Goal: Transaction & Acquisition: Purchase product/service

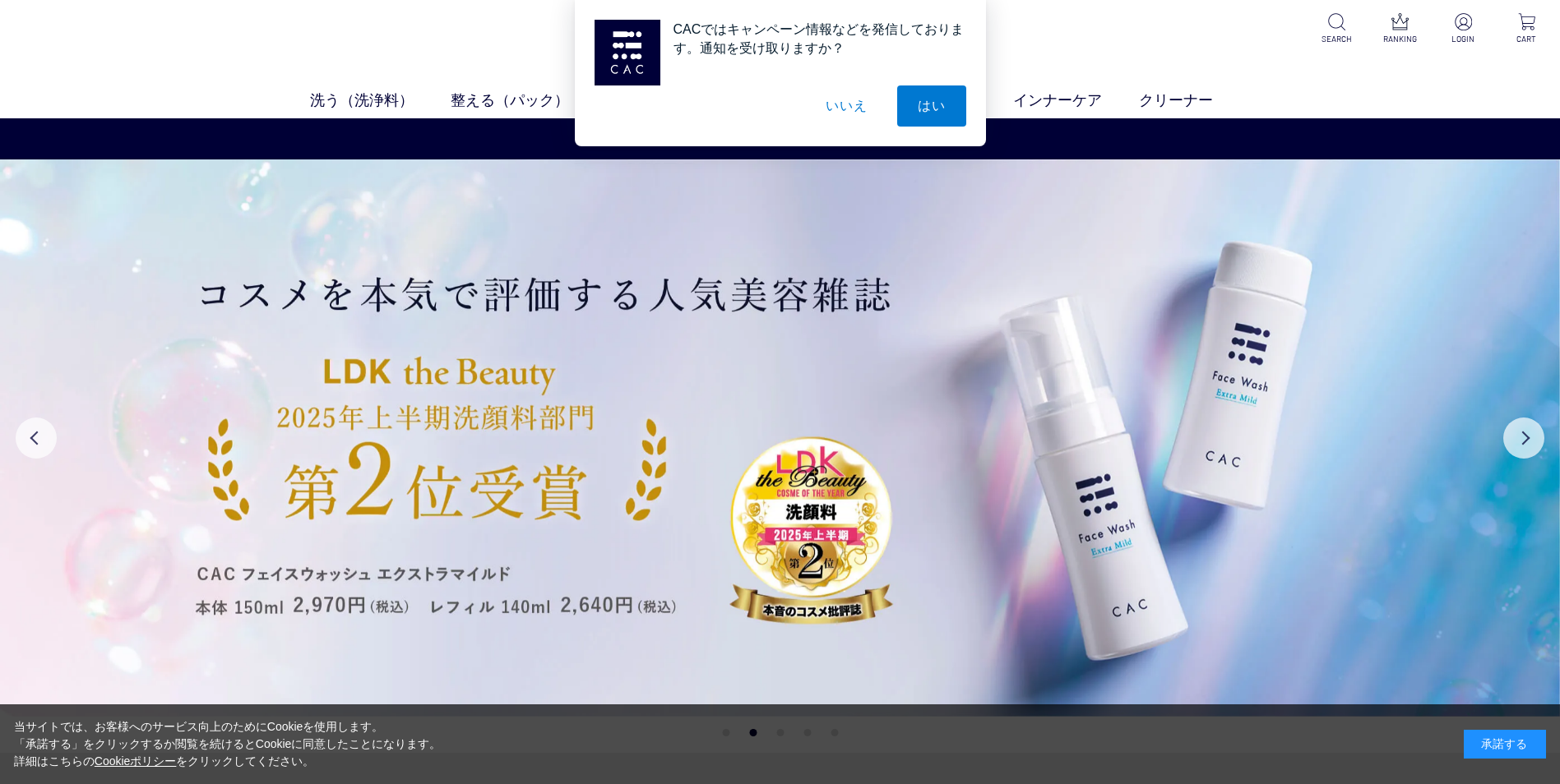
click at [848, 108] on button "いいえ" at bounding box center [846, 106] width 82 height 41
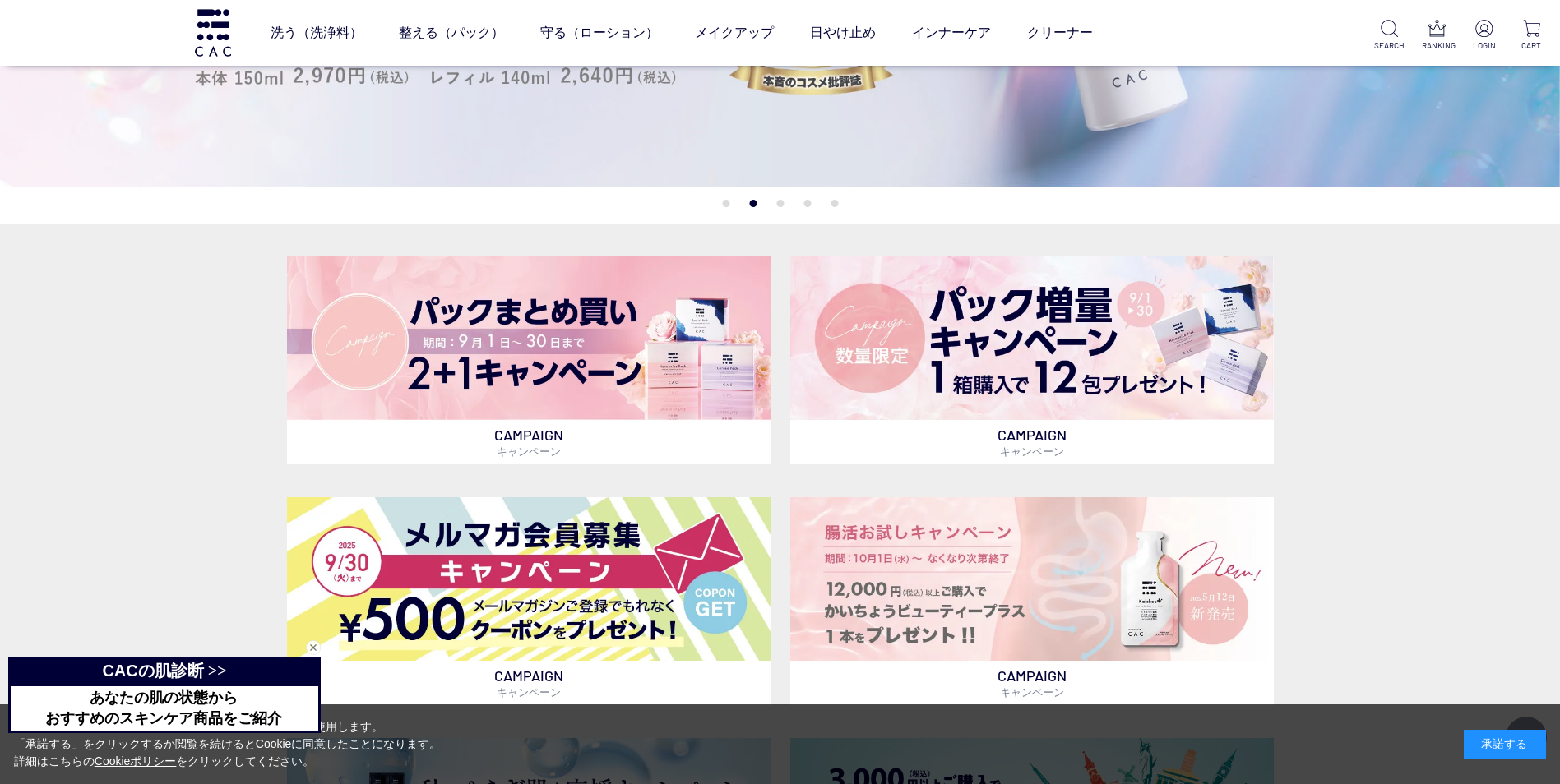
scroll to position [576, 0]
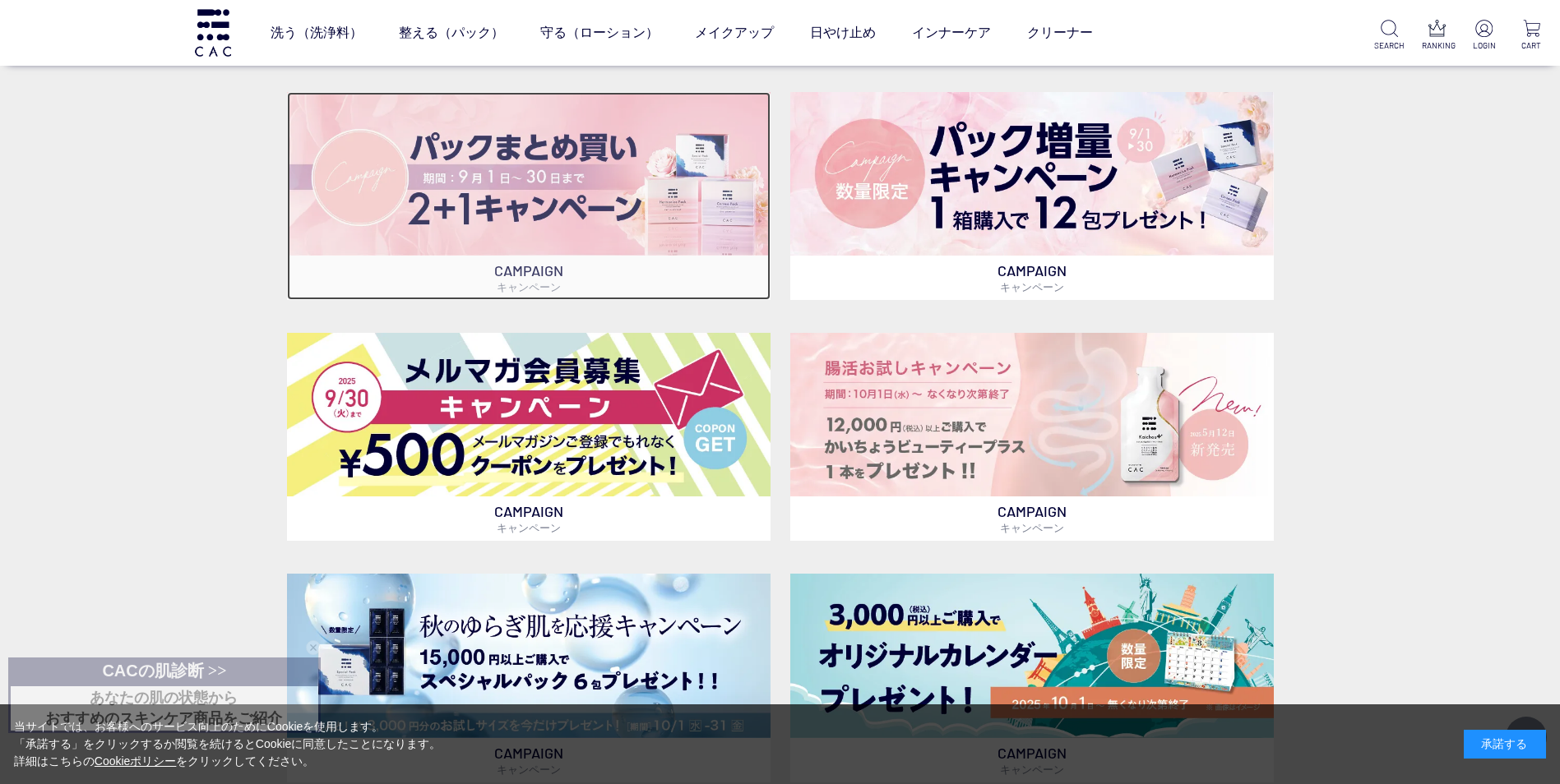
click at [545, 146] on img at bounding box center [529, 174] width 483 height 164
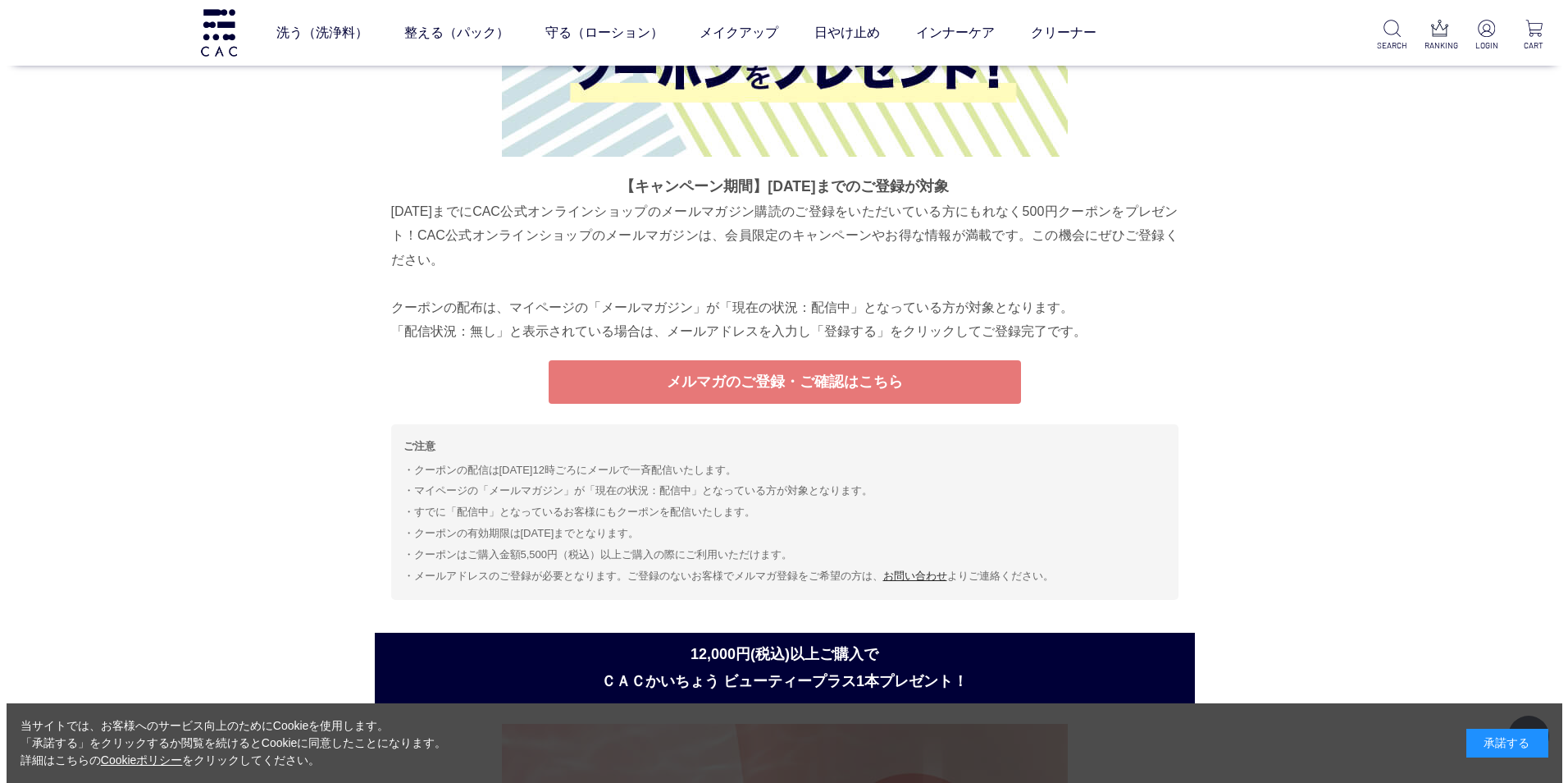
scroll to position [4023, 0]
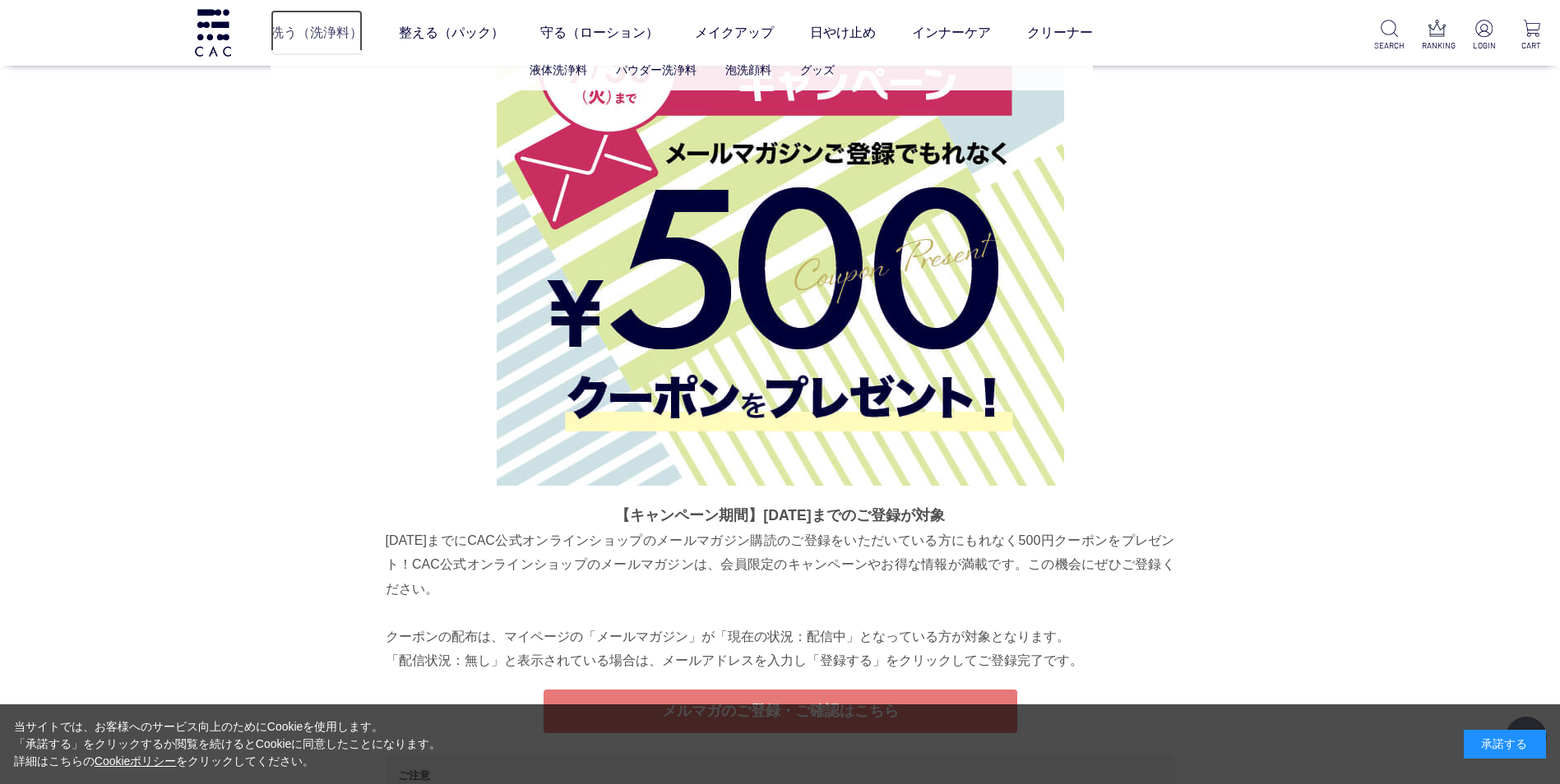
click at [288, 29] on link "洗う（洗浄料）" at bounding box center [317, 32] width 93 height 46
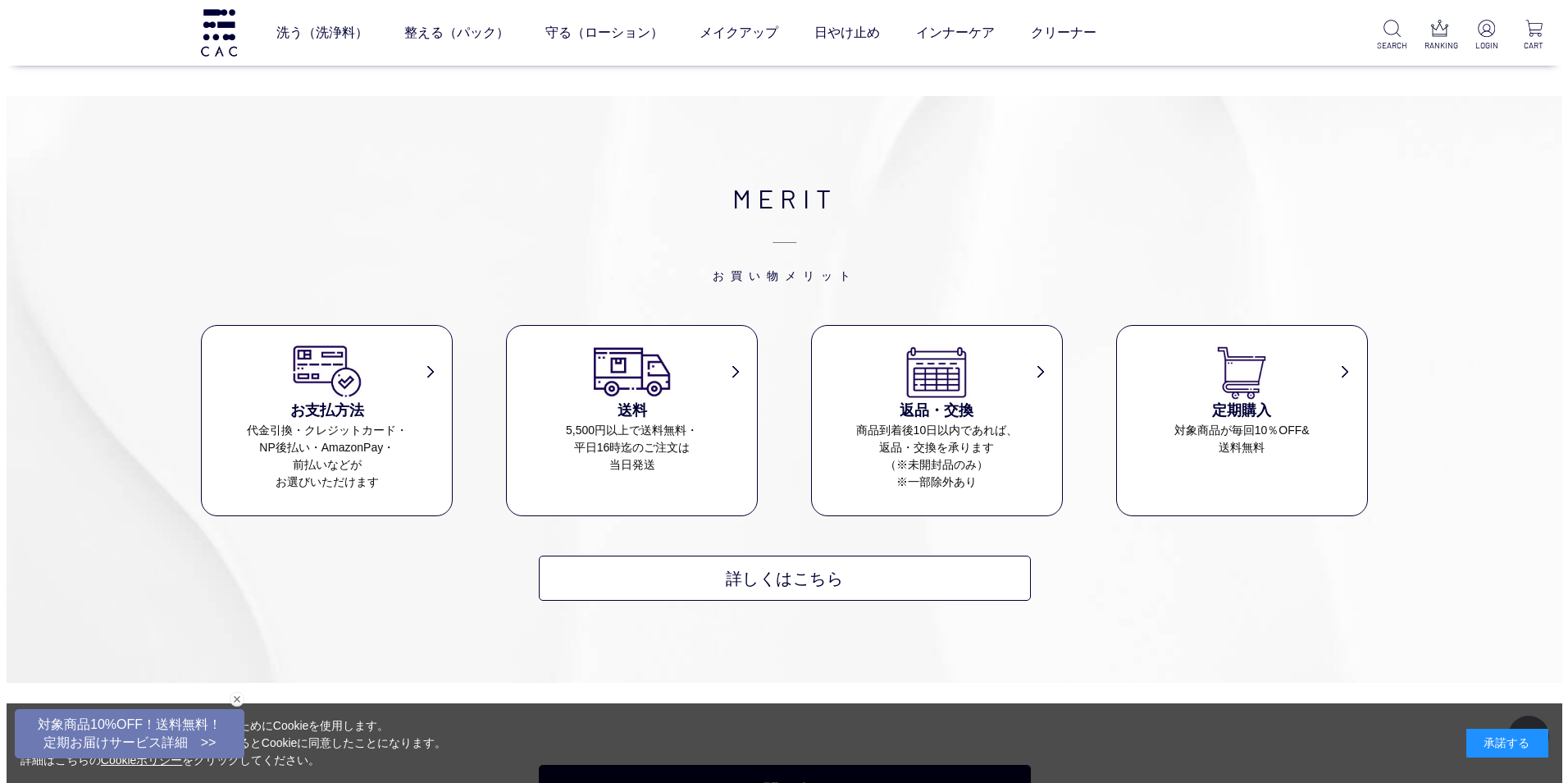
scroll to position [2298, 0]
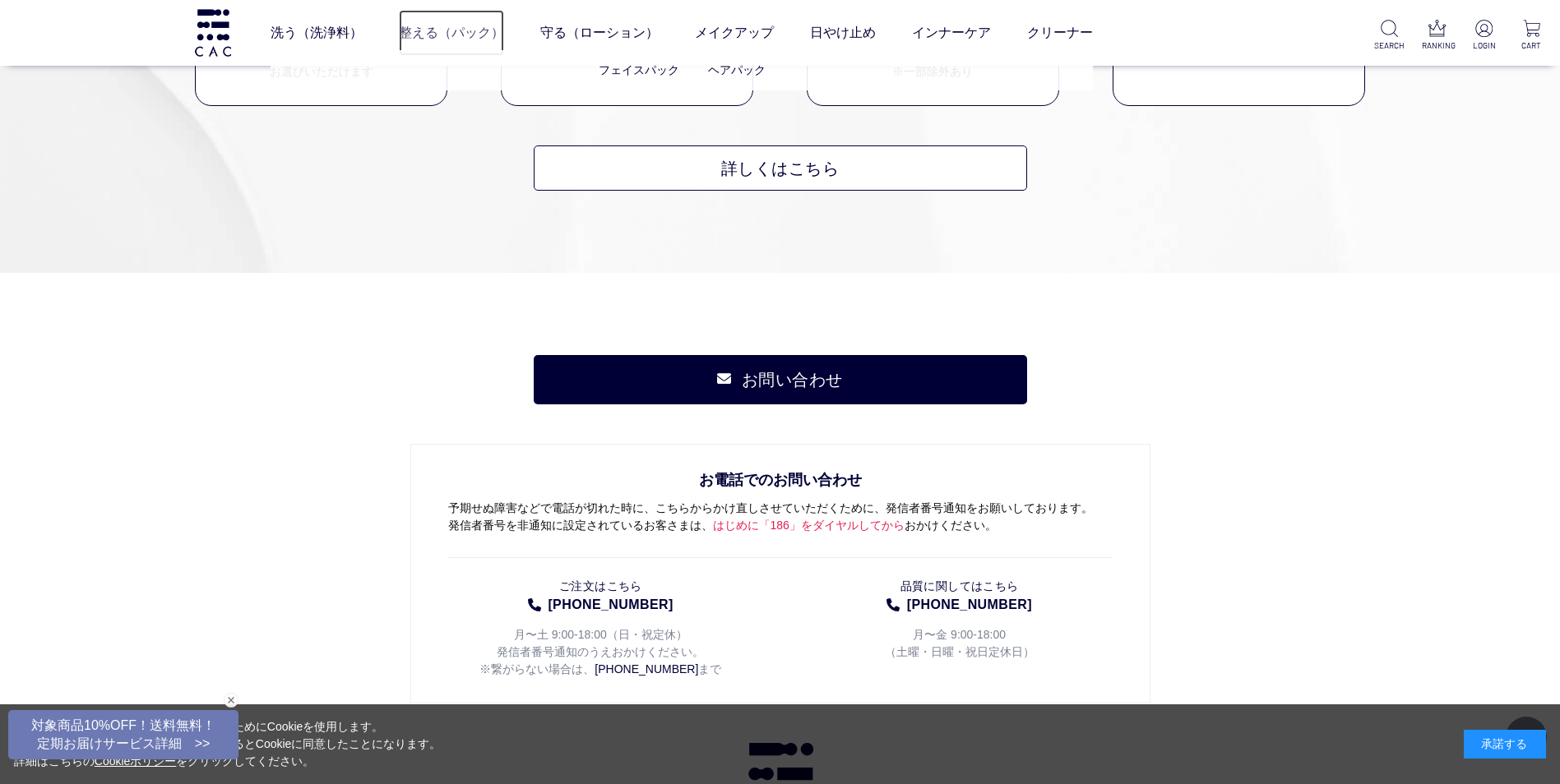
click at [457, 33] on link "整える（パック）" at bounding box center [451, 32] width 105 height 46
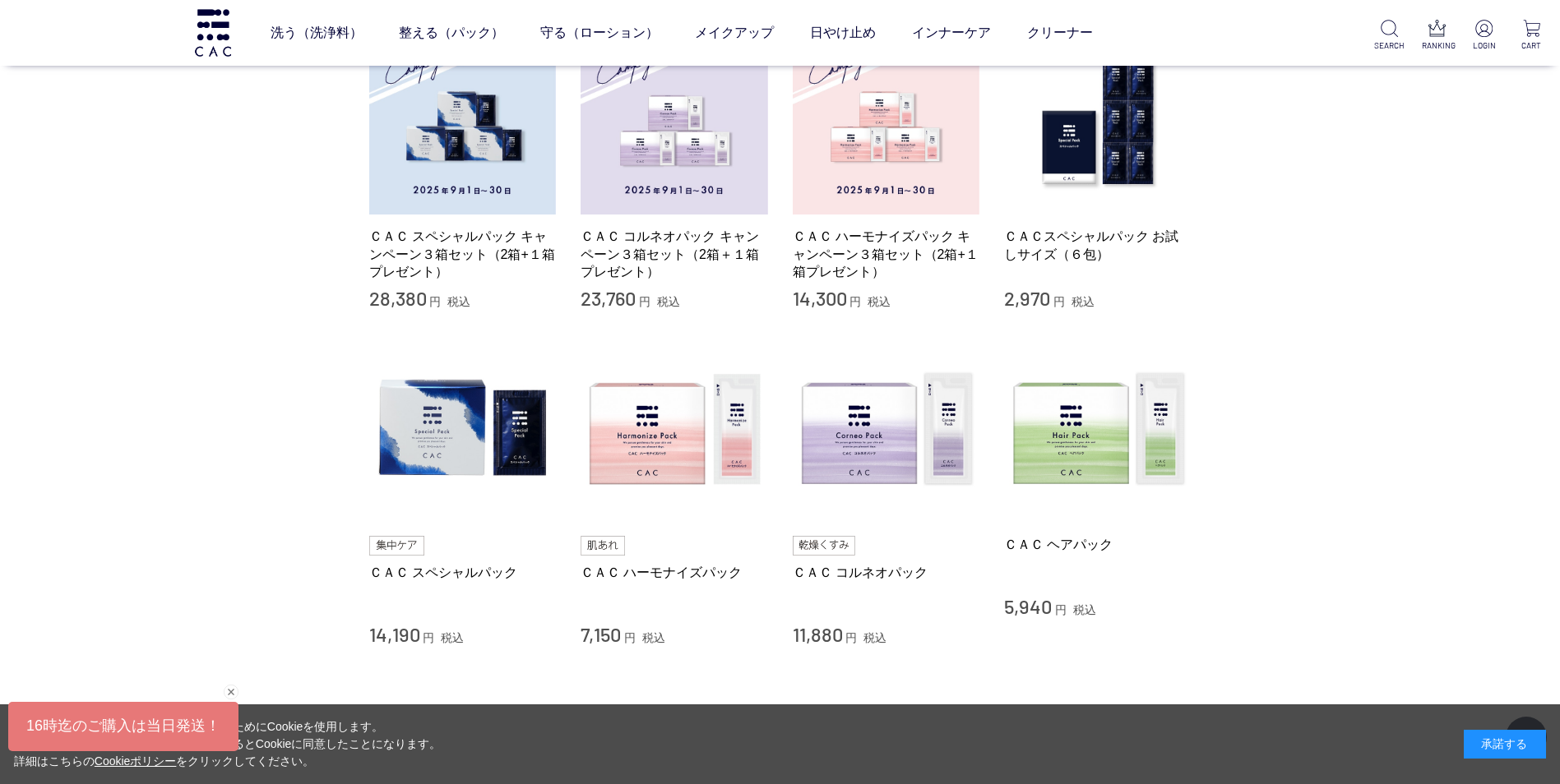
scroll to position [493, 0]
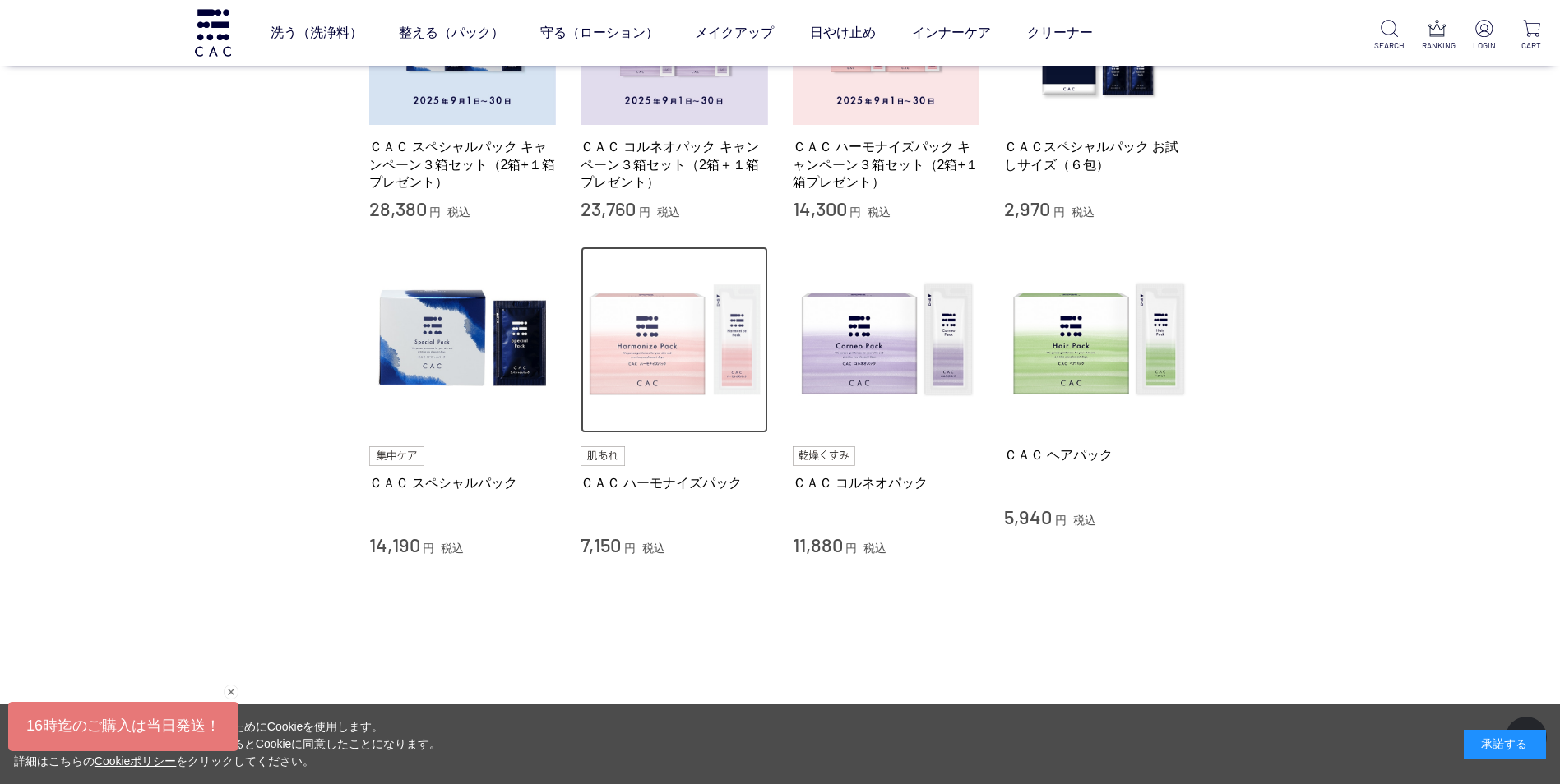
click at [667, 365] on img at bounding box center [674, 340] width 187 height 187
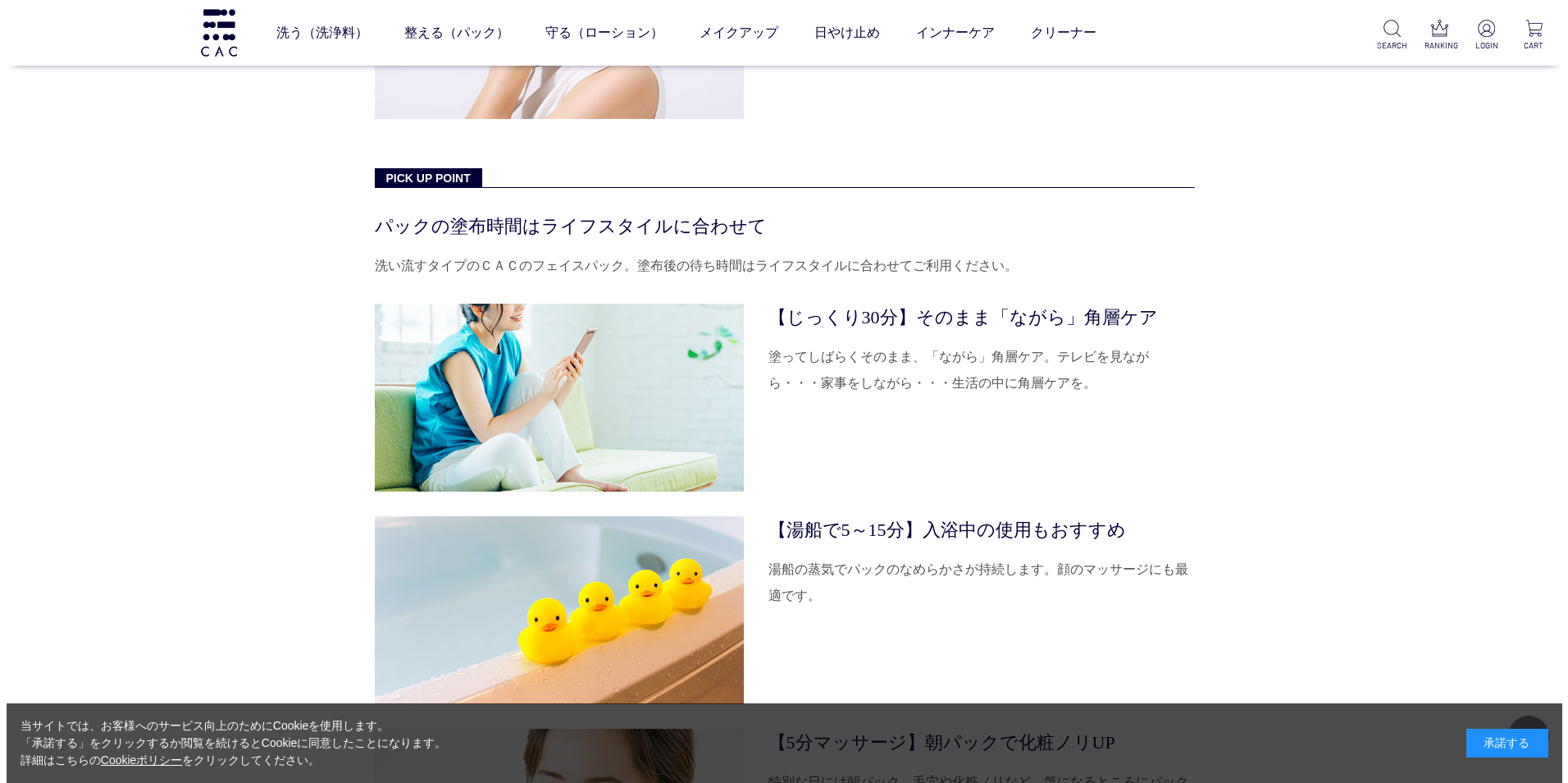
scroll to position [4843, 0]
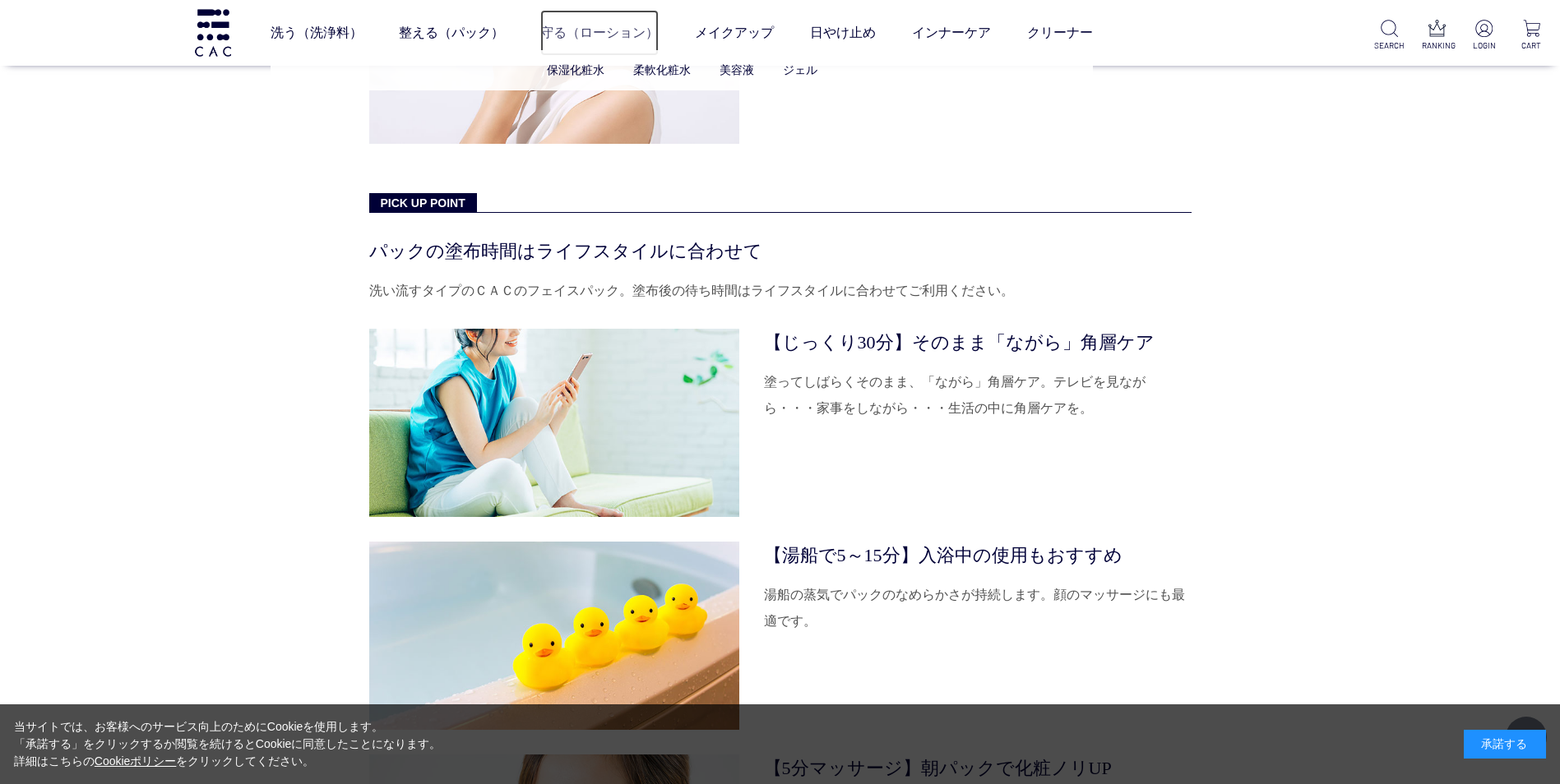
click at [589, 27] on link "守る（ローション）" at bounding box center [599, 32] width 119 height 46
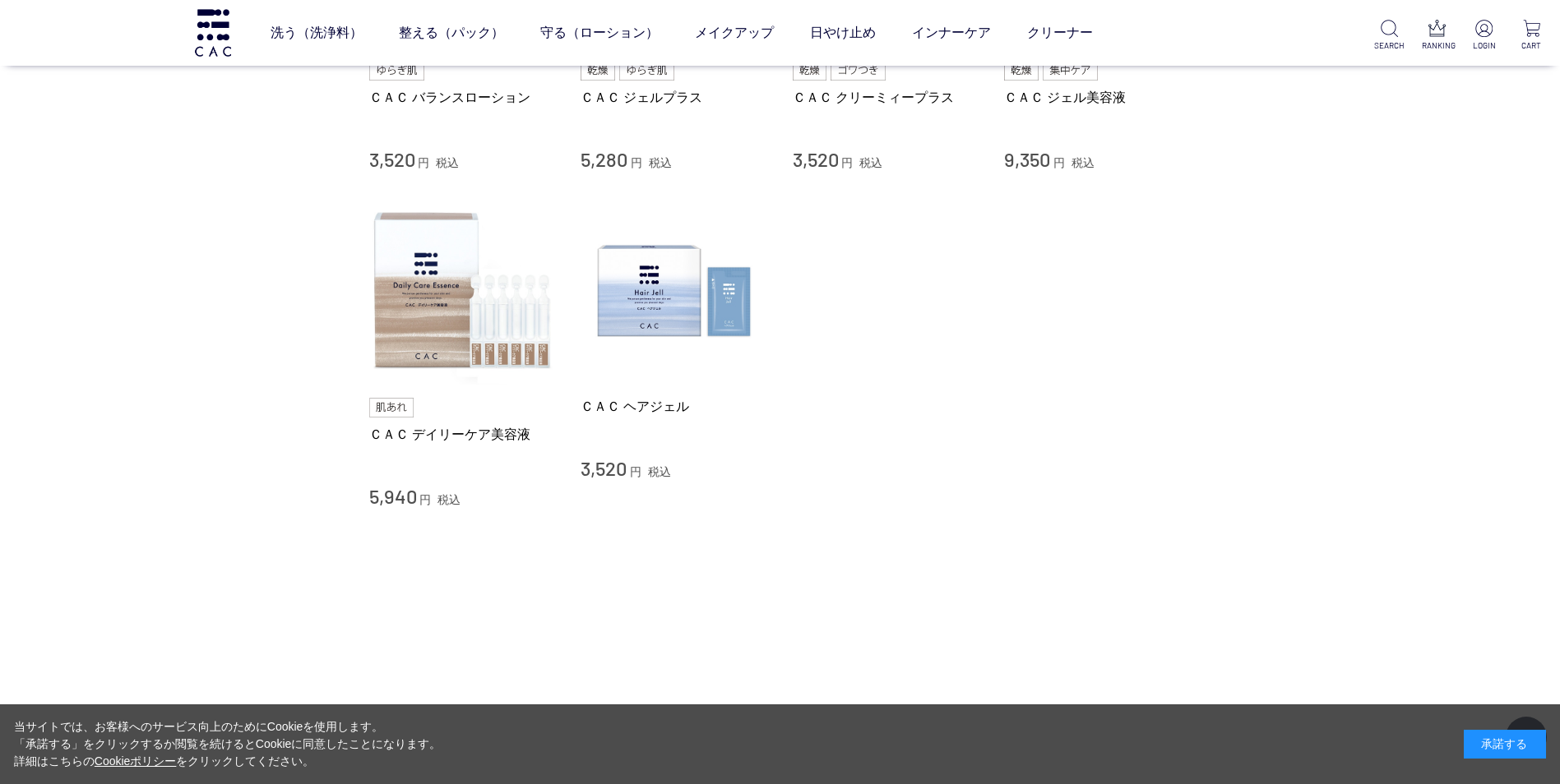
scroll to position [904, 0]
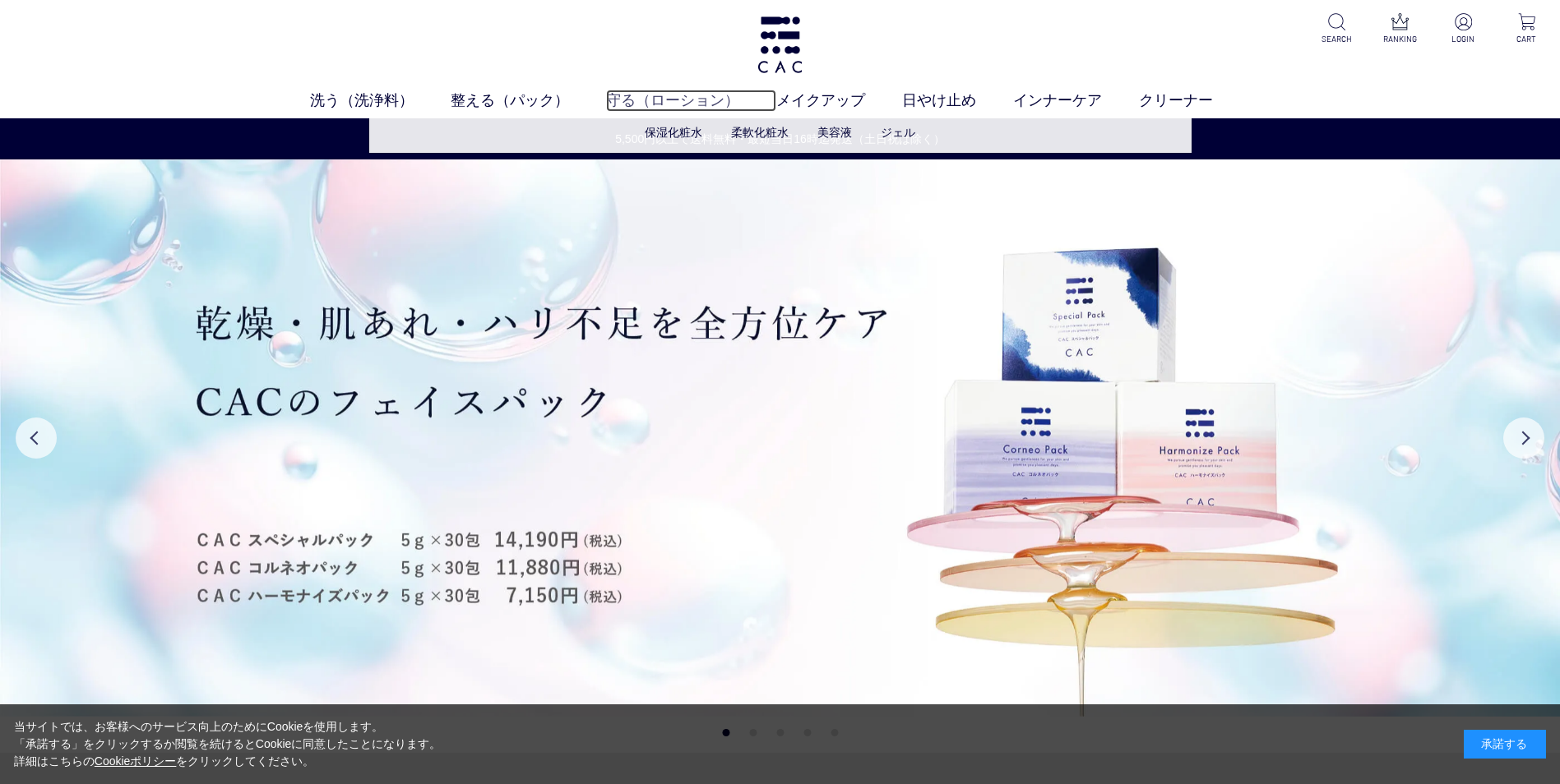
click at [704, 99] on link "守る（ローション）" at bounding box center [691, 100] width 171 height 22
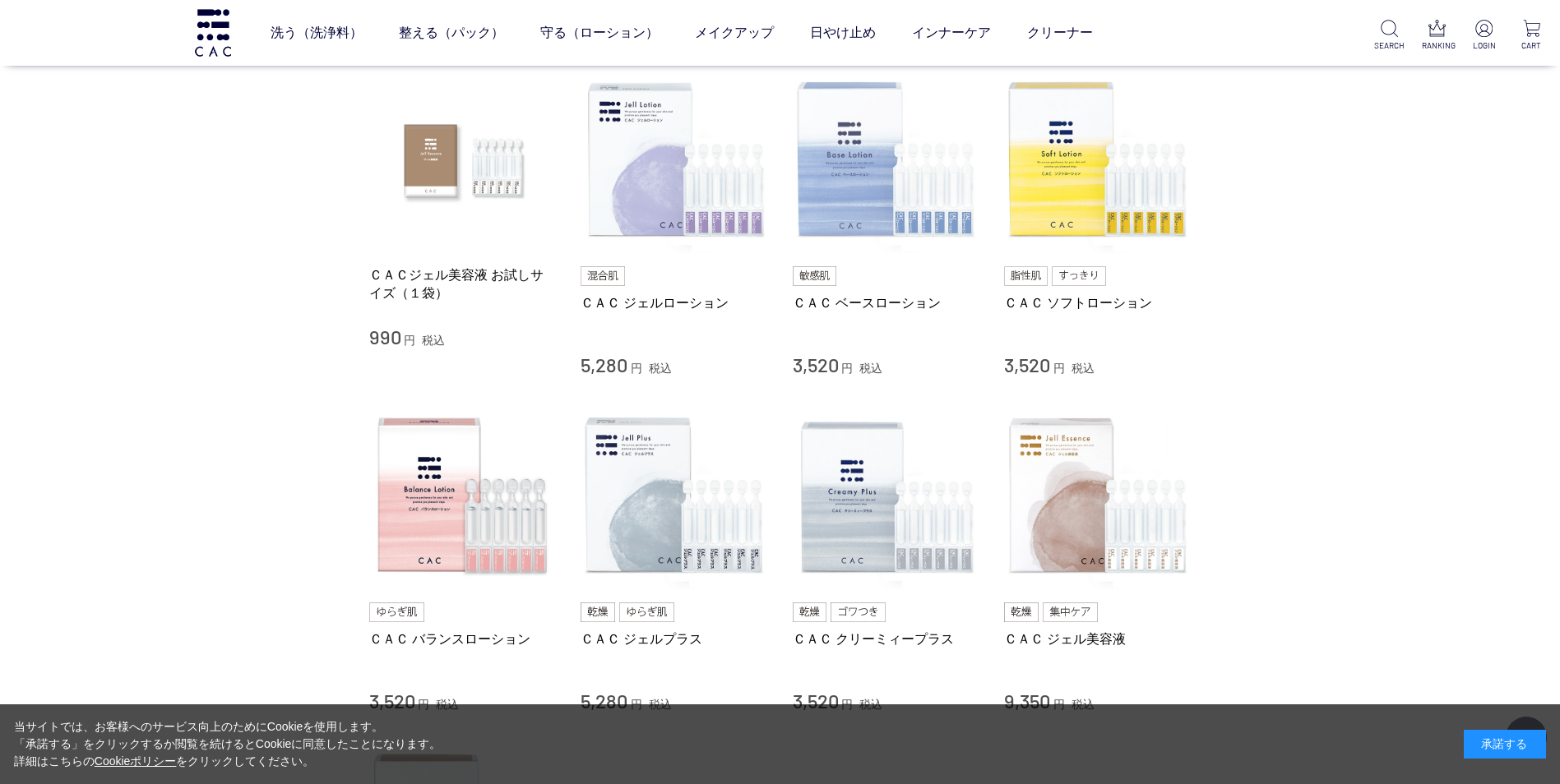
scroll to position [329, 0]
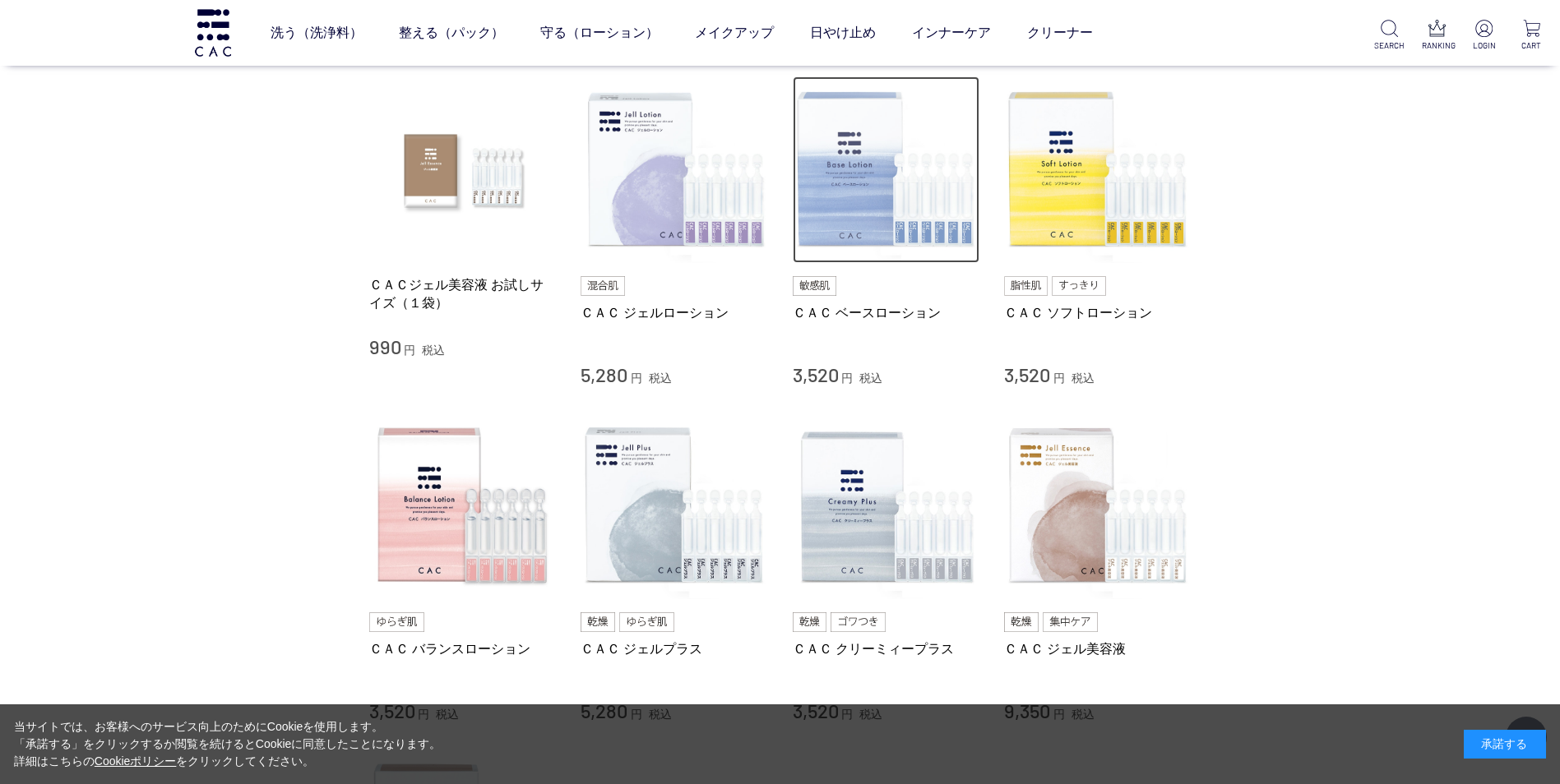
click at [860, 189] on img at bounding box center [886, 169] width 187 height 187
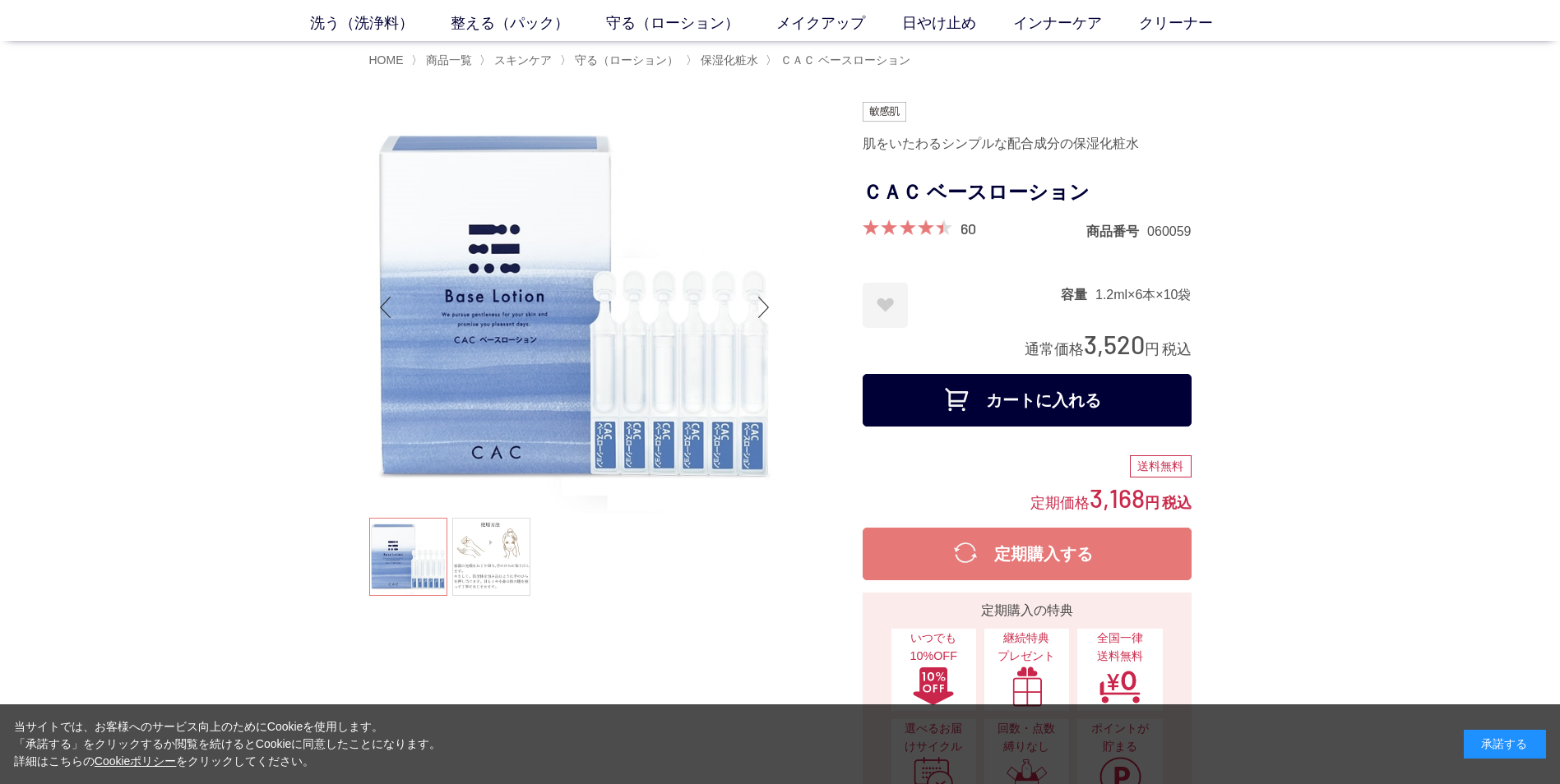
scroll to position [165, 0]
